Goal: Navigation & Orientation: Find specific page/section

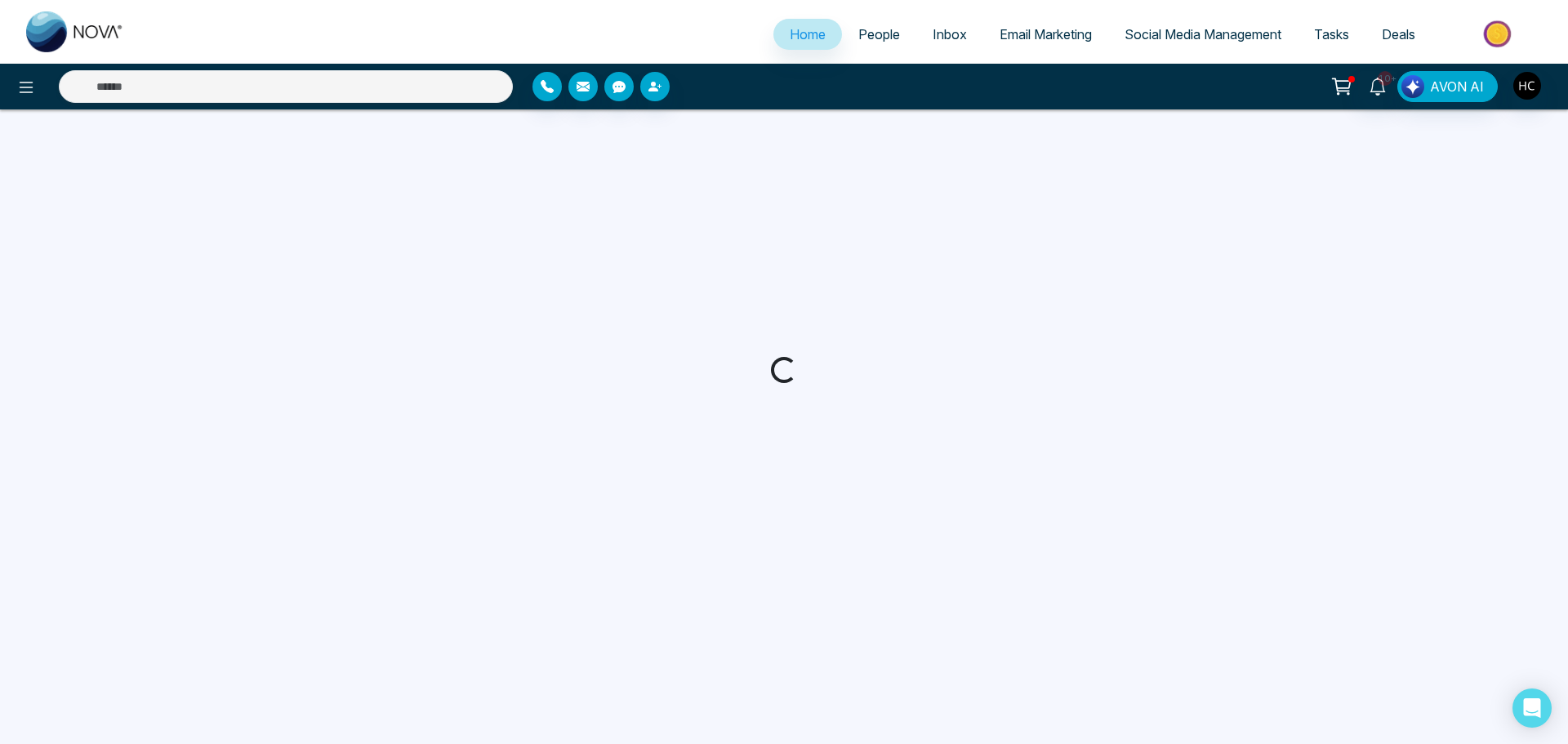
select select "*"
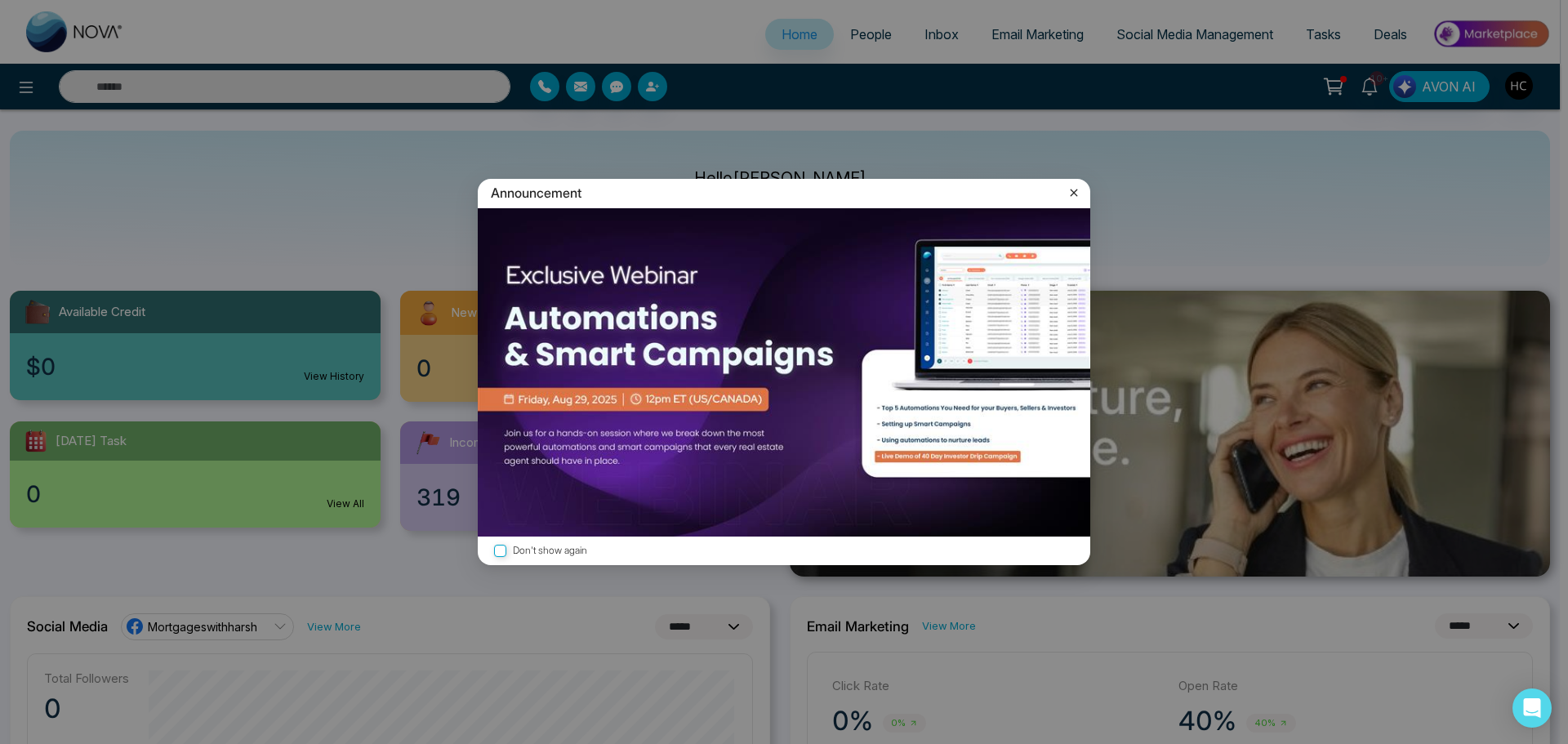
click at [1064, 187] on div "Announcement" at bounding box center [784, 193] width 612 height 28
click at [1072, 186] on icon at bounding box center [1073, 193] width 16 height 16
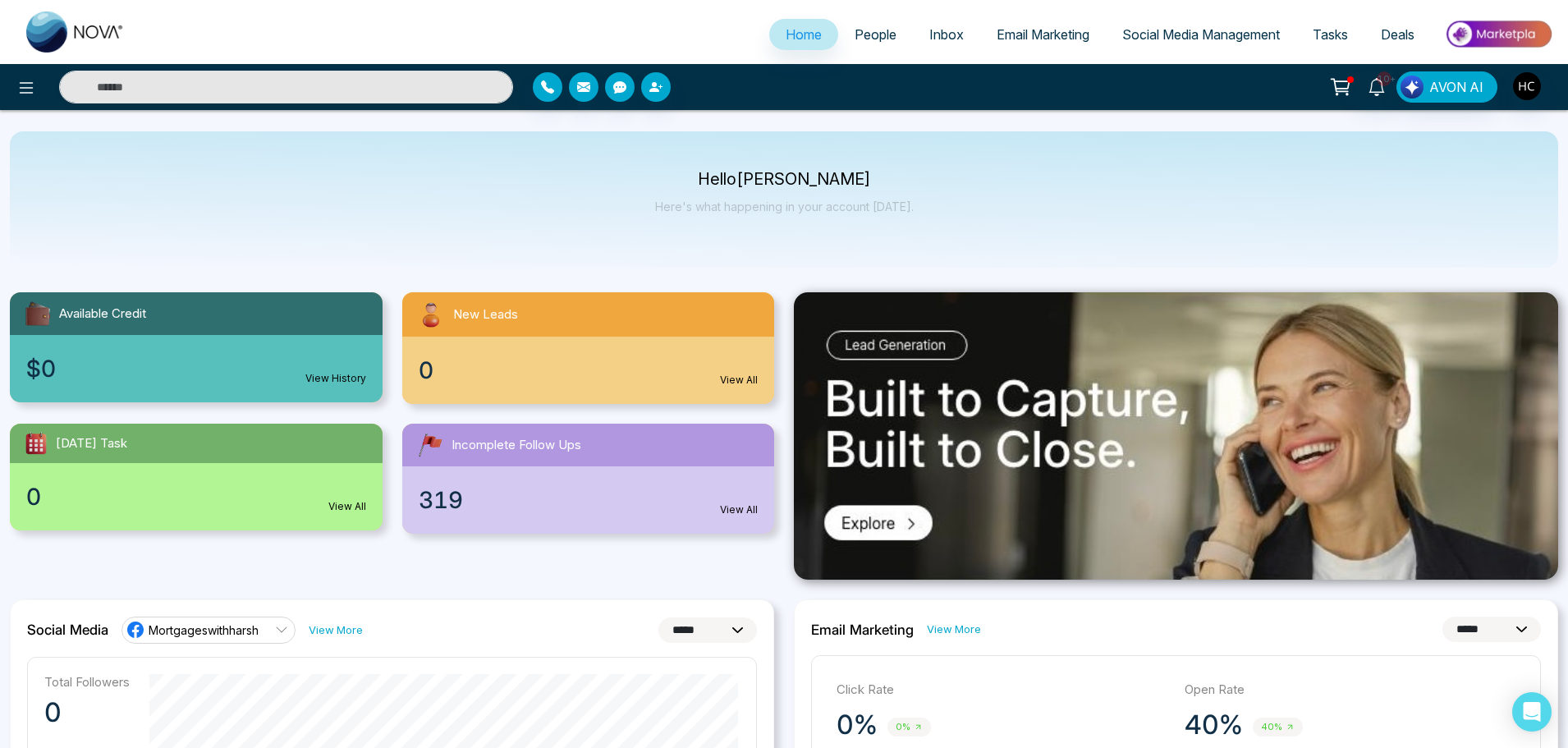
click at [862, 26] on span "People" at bounding box center [876, 34] width 42 height 16
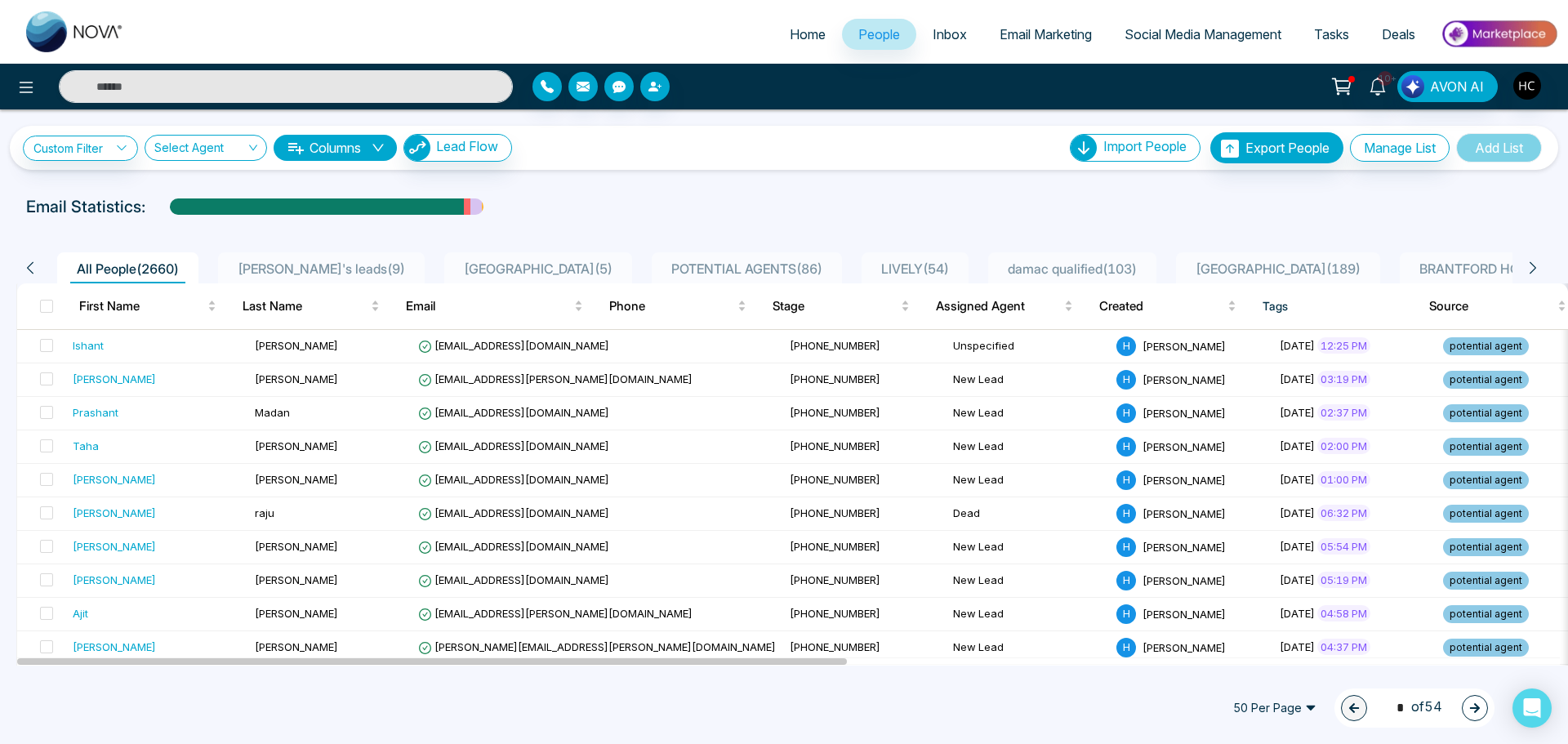
click at [667, 267] on span "POTENTIAL AGENTS ( 86 )" at bounding box center [746, 268] width 164 height 16
